Goal: Contribute content

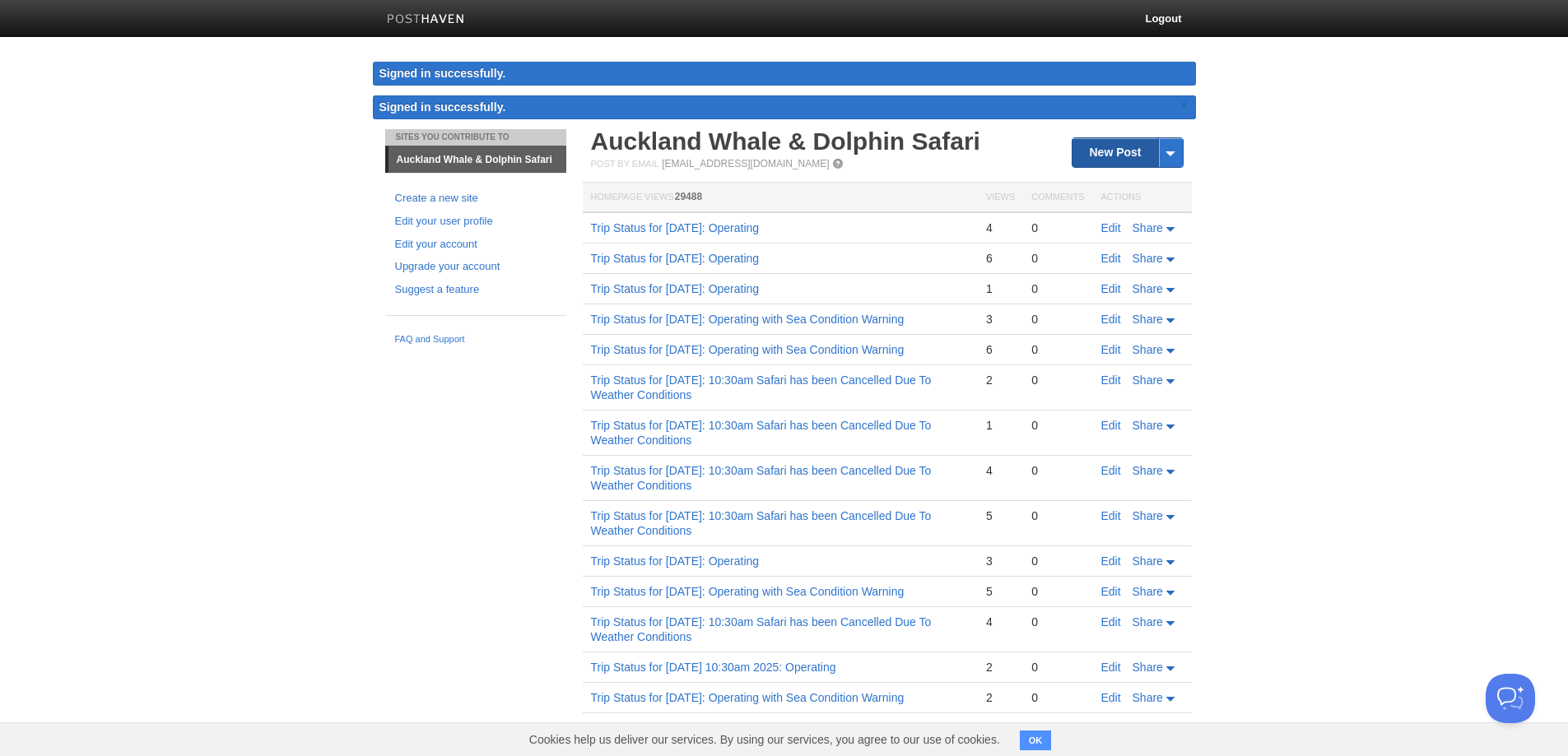
click at [1107, 148] on link "New Post" at bounding box center [1127, 153] width 110 height 29
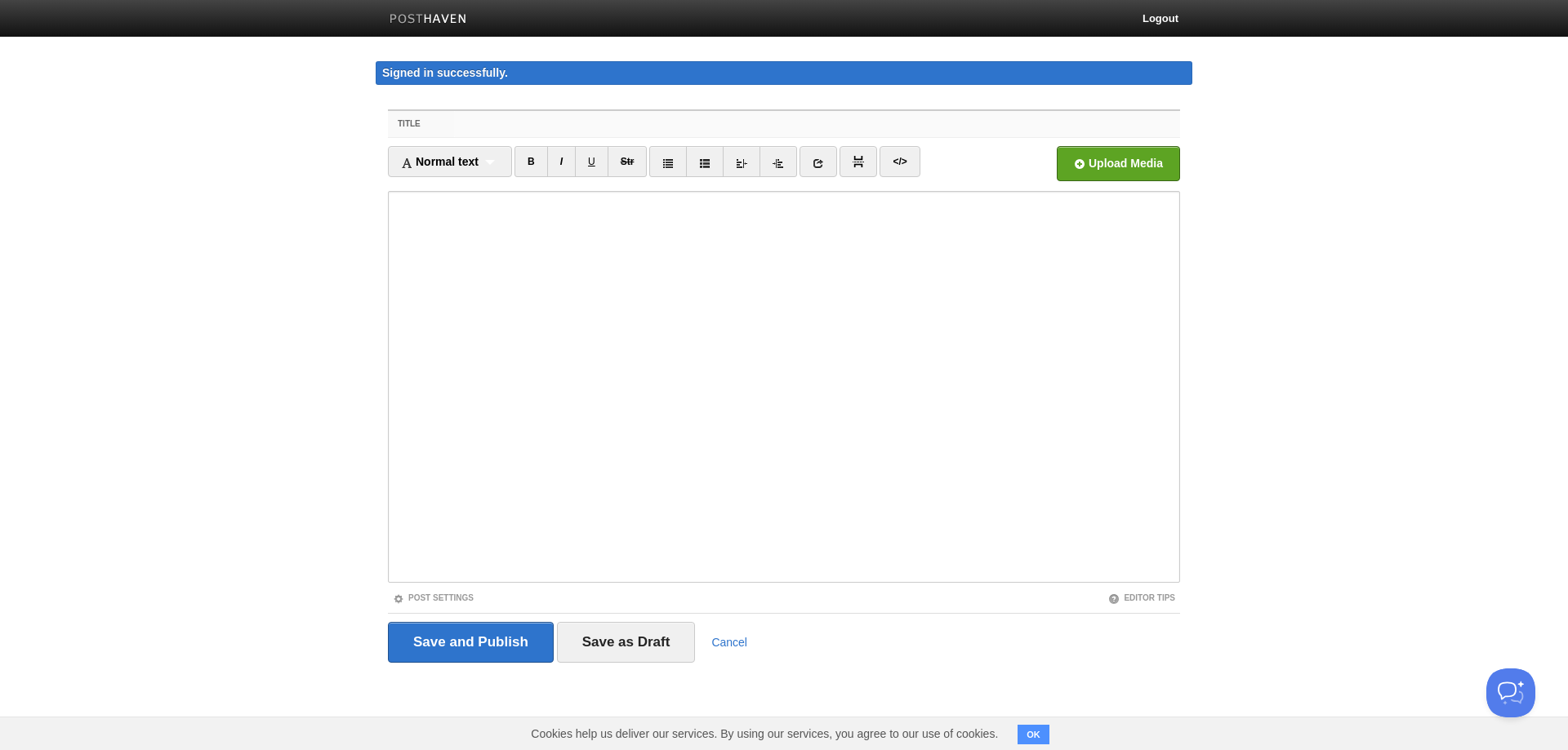
click at [511, 125] on input "Title" at bounding box center [817, 124] width 726 height 26
paste input "Trip Status for [DATE]: Operating"
click at [571, 126] on input "Trip Status for [DATE]: Operating" at bounding box center [817, 124] width 726 height 26
drag, startPoint x: 826, startPoint y: 122, endPoint x: 267, endPoint y: 176, distance: 561.6
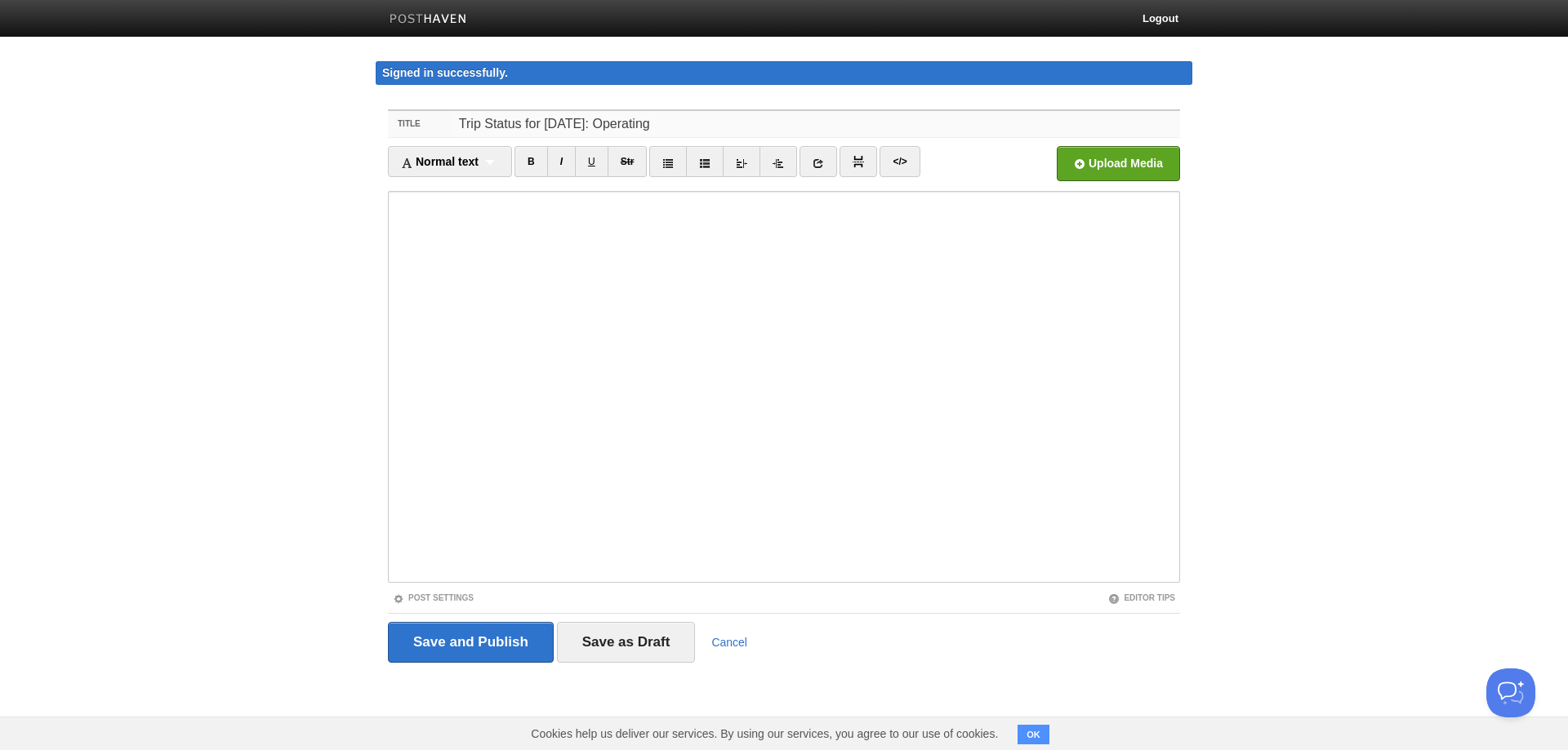
click at [60, 126] on body "Logout Signed in successfully. Signed in successfully. × Sites You Contribute T…" at bounding box center [784, 362] width 1568 height 724
type input "Trip Status for [DATE]: Operating"
click at [493, 646] on input "Save and Publish" at bounding box center [471, 642] width 166 height 40
